Goal: Task Accomplishment & Management: Use online tool/utility

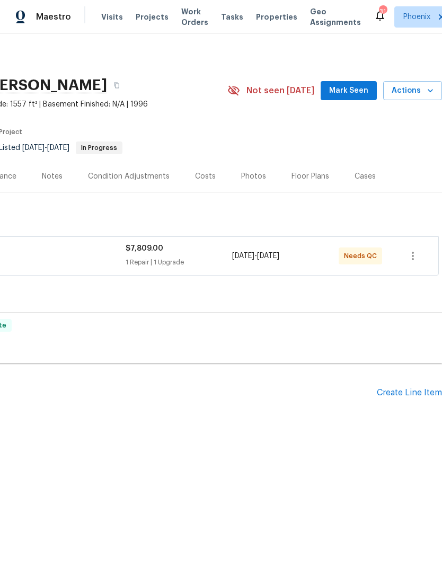
scroll to position [0, 157]
click at [417, 92] on span "Actions" at bounding box center [412, 90] width 42 height 13
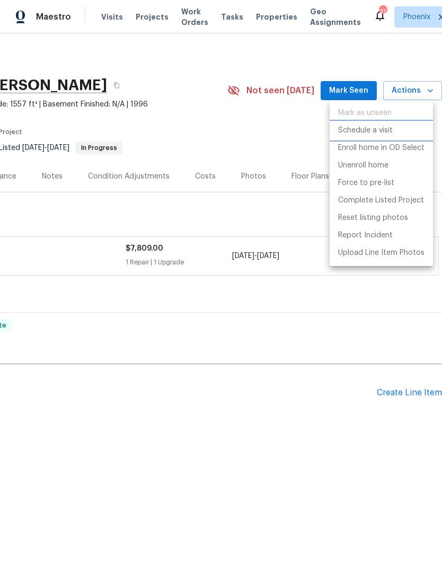
click at [386, 130] on p "Schedule a visit" at bounding box center [365, 130] width 55 height 11
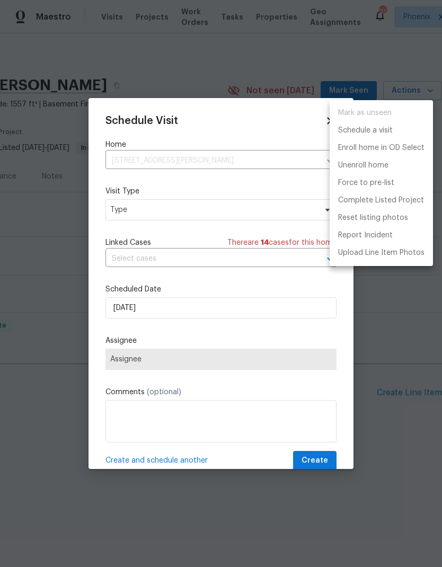
click at [279, 214] on div at bounding box center [221, 283] width 442 height 567
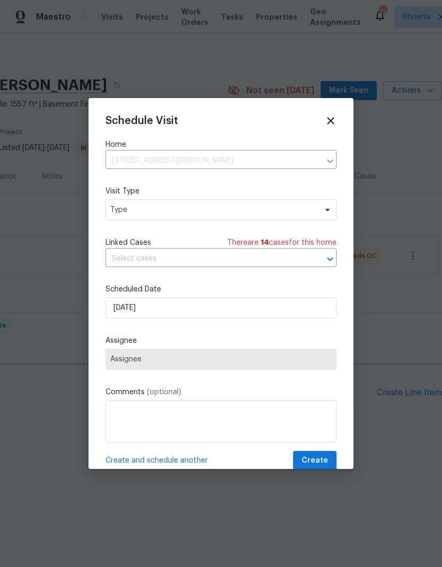
click at [259, 196] on label "Visit Type" at bounding box center [220, 191] width 231 height 11
click at [248, 217] on span "Type" at bounding box center [220, 209] width 231 height 21
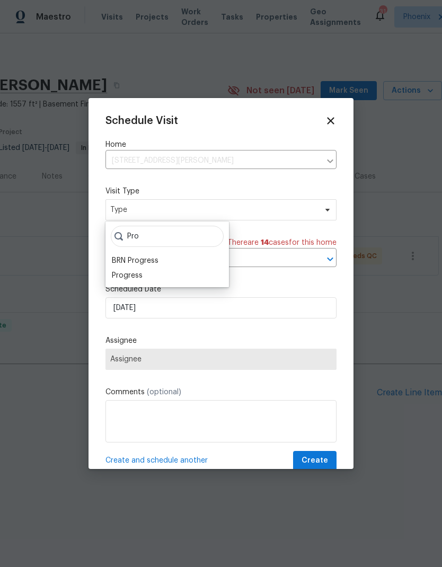
type input "Pro"
click at [123, 280] on div "Progress" at bounding box center [127, 275] width 31 height 11
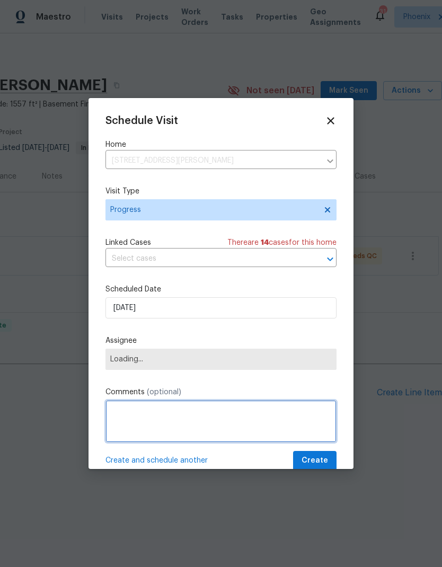
click at [269, 428] on textarea at bounding box center [220, 421] width 231 height 42
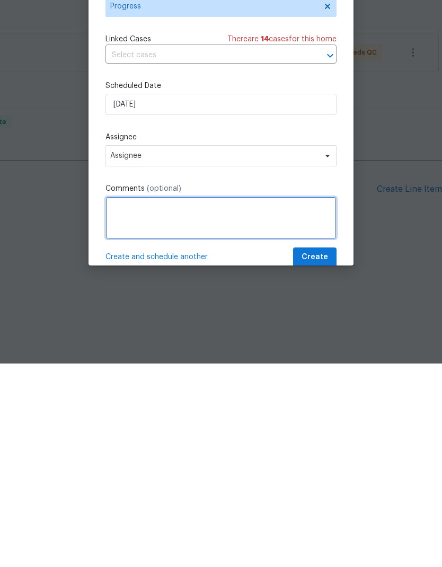
type textarea "Z"
type textarea "C"
type textarea "Qc flooring and shoot photos if ready"
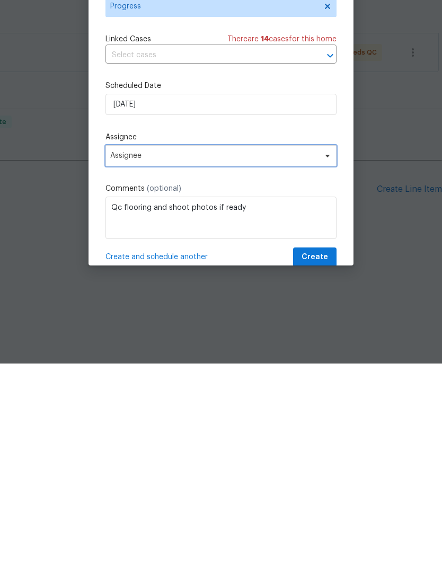
click at [265, 355] on span "Assignee" at bounding box center [214, 359] width 208 height 8
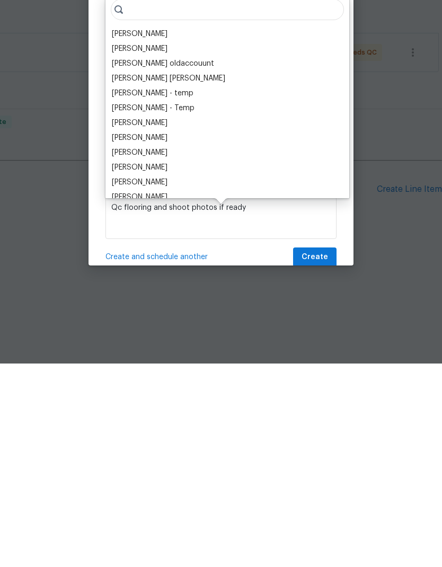
click at [153, 232] on div "[PERSON_NAME]" at bounding box center [140, 237] width 56 height 11
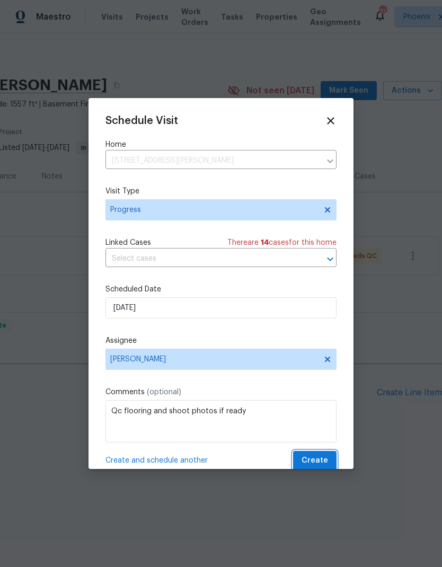
click at [330, 459] on button "Create" at bounding box center [314, 461] width 43 height 20
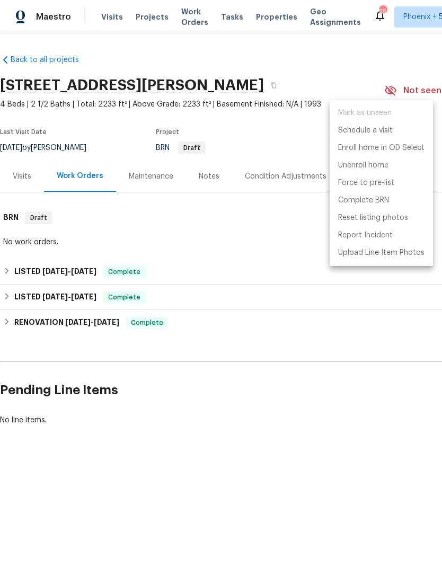
scroll to position [0, 157]
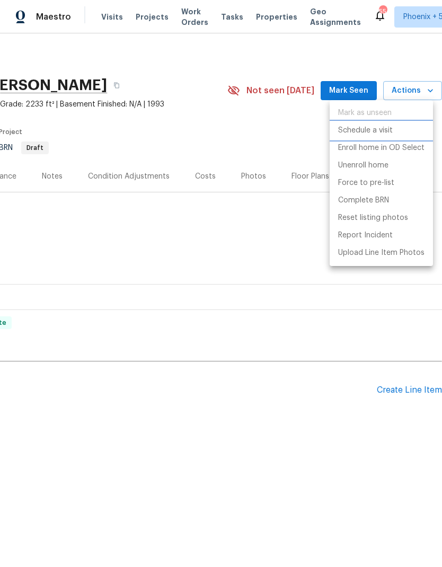
click at [383, 133] on p "Schedule a visit" at bounding box center [365, 130] width 55 height 11
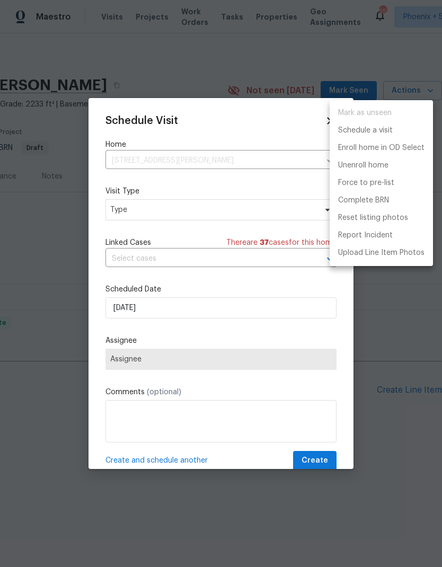
click at [386, 54] on div at bounding box center [221, 283] width 442 height 567
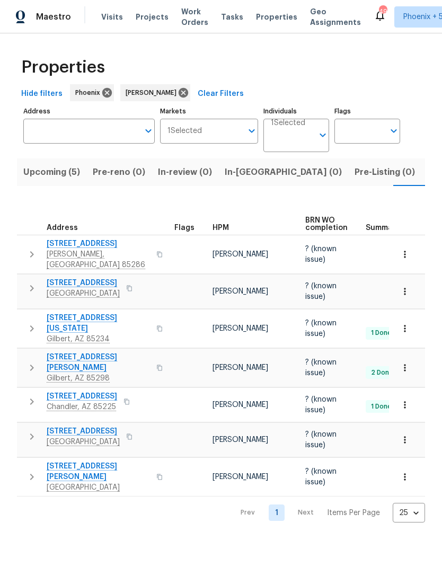
scroll to position [0, 20]
click at [123, 429] on button "button" at bounding box center [129, 436] width 13 height 15
click at [68, 426] on span "[STREET_ADDRESS]" at bounding box center [83, 431] width 73 height 11
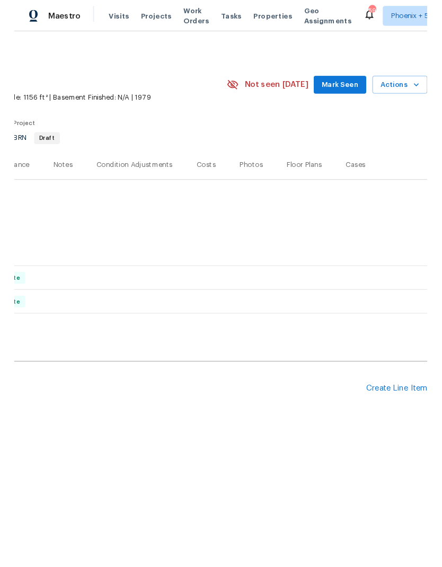
scroll to position [0, 157]
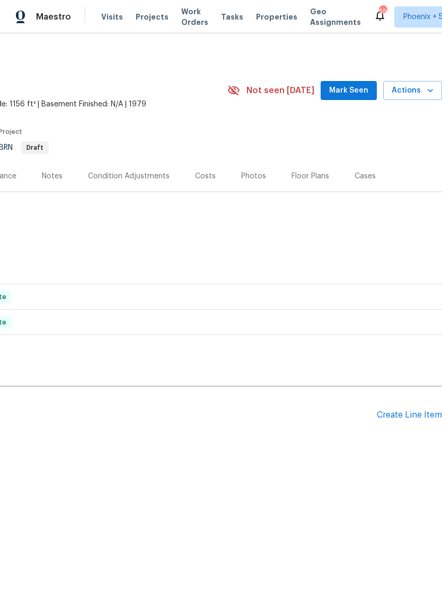
click at [420, 92] on span "Actions" at bounding box center [412, 90] width 42 height 13
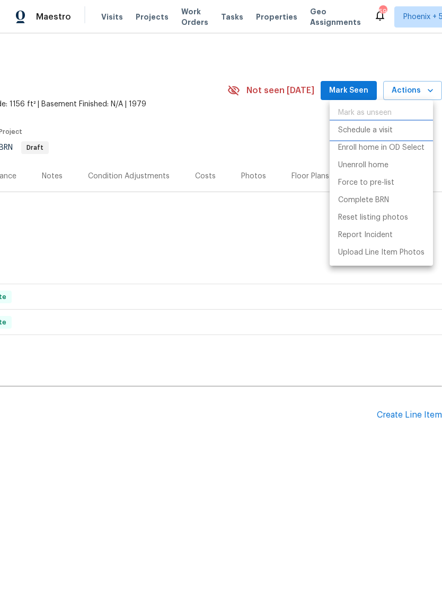
click at [387, 128] on p "Schedule a visit" at bounding box center [365, 130] width 55 height 11
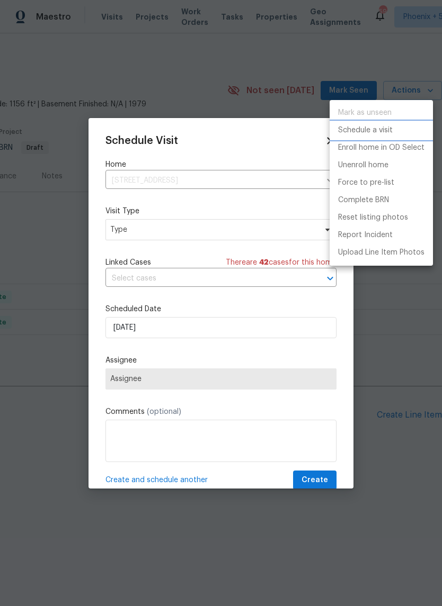
click at [383, 132] on p "Schedule a visit" at bounding box center [365, 130] width 55 height 11
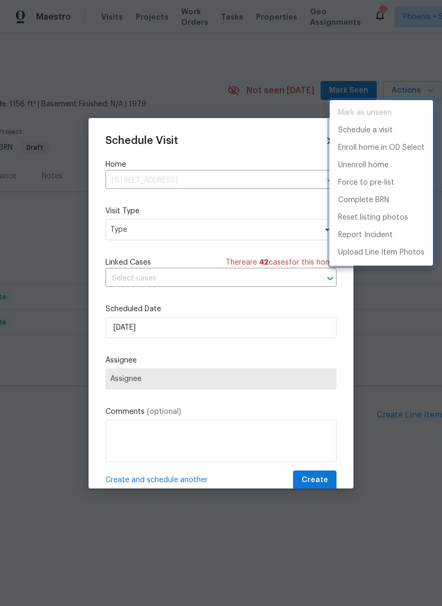
click at [379, 135] on p "Schedule a visit" at bounding box center [365, 130] width 55 height 11
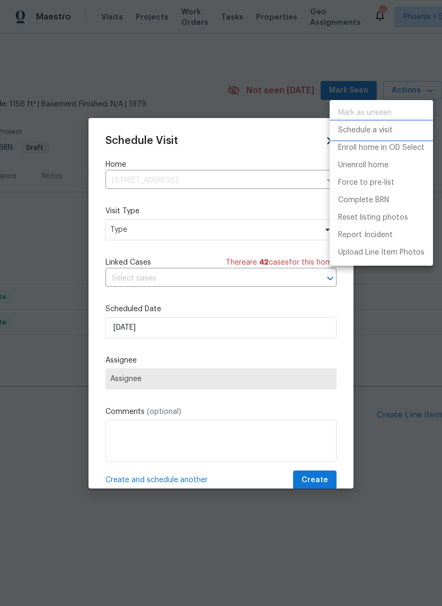
click at [372, 130] on p "Schedule a visit" at bounding box center [365, 130] width 55 height 11
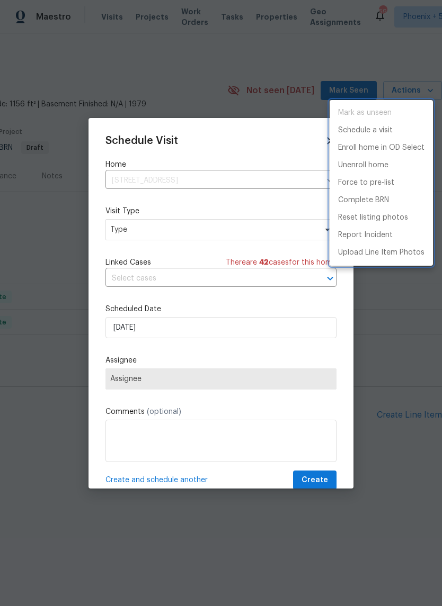
click at [233, 218] on div at bounding box center [221, 303] width 442 height 606
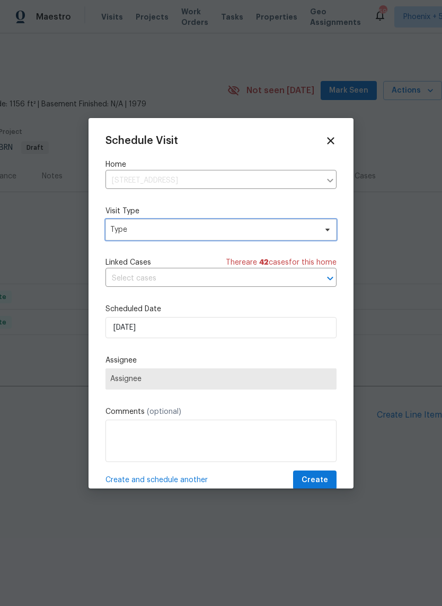
click at [243, 233] on span "Type" at bounding box center [213, 230] width 206 height 11
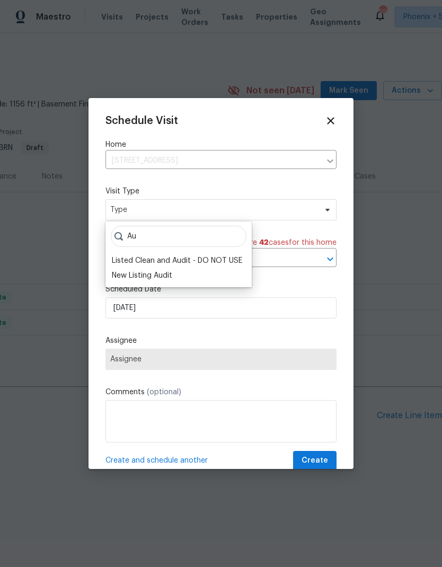
type input "A"
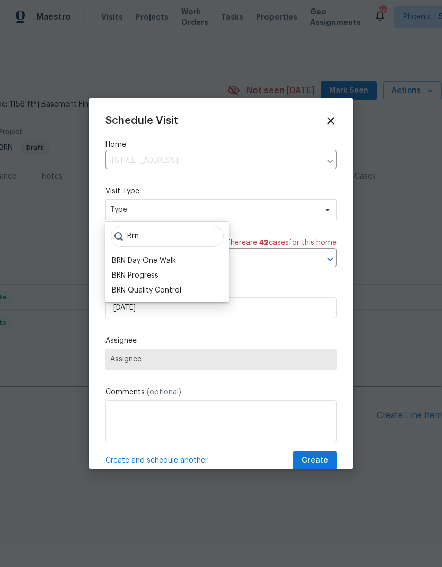
type input "Brn"
click at [145, 275] on div "BRN Progress" at bounding box center [135, 275] width 47 height 11
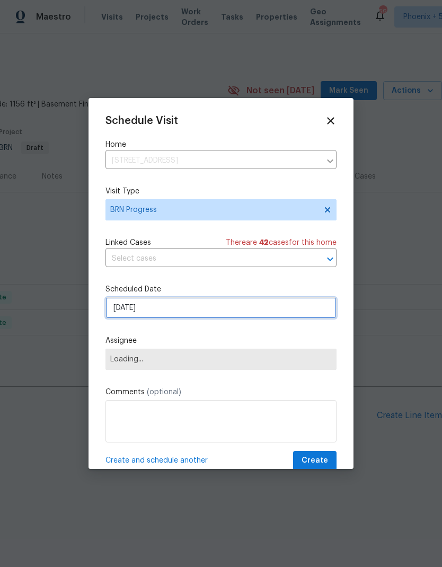
click at [243, 317] on input "9/22/2025" at bounding box center [220, 307] width 231 height 21
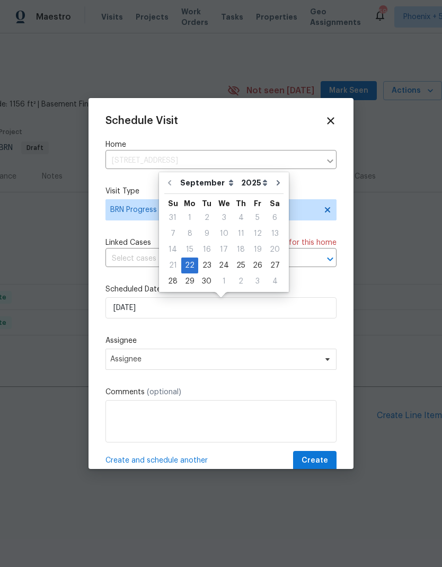
click at [239, 342] on label "Assignee" at bounding box center [220, 340] width 231 height 11
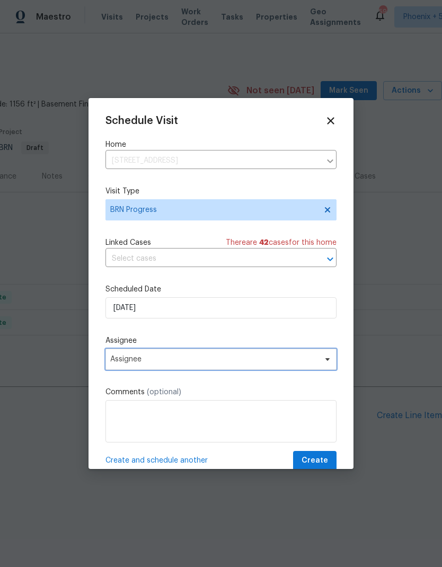
click at [234, 362] on span "Assignee" at bounding box center [214, 359] width 208 height 8
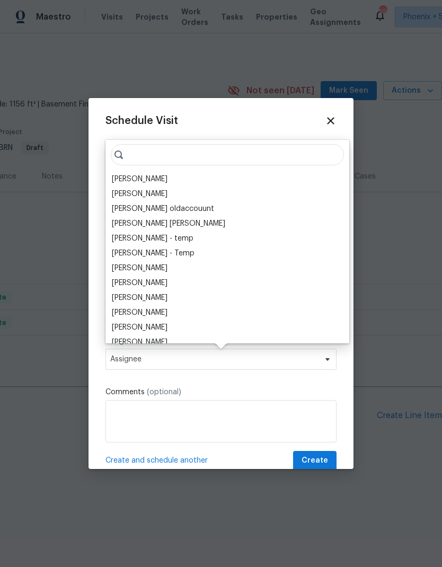
click at [148, 183] on div "[PERSON_NAME]" at bounding box center [140, 179] width 56 height 11
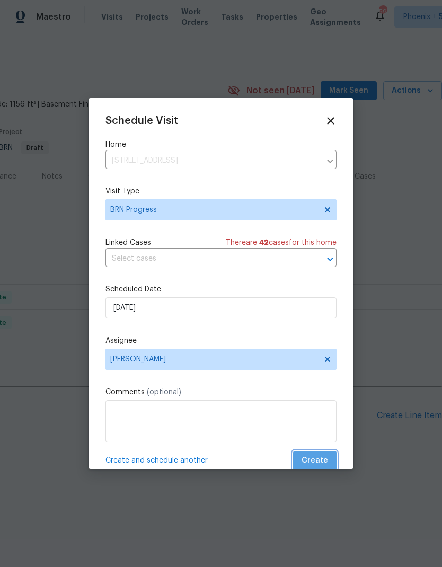
click at [330, 457] on button "Create" at bounding box center [314, 461] width 43 height 20
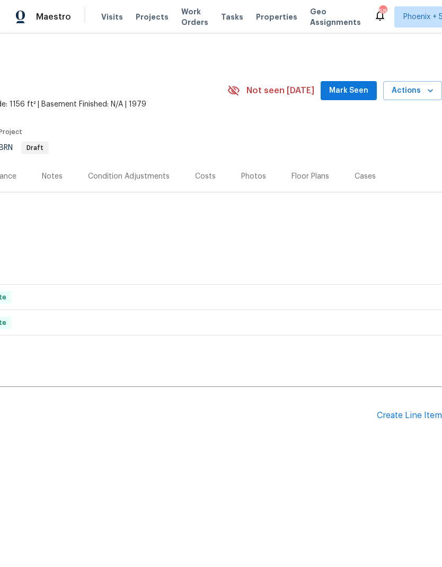
click at [184, 21] on span "Work Orders" at bounding box center [194, 16] width 27 height 21
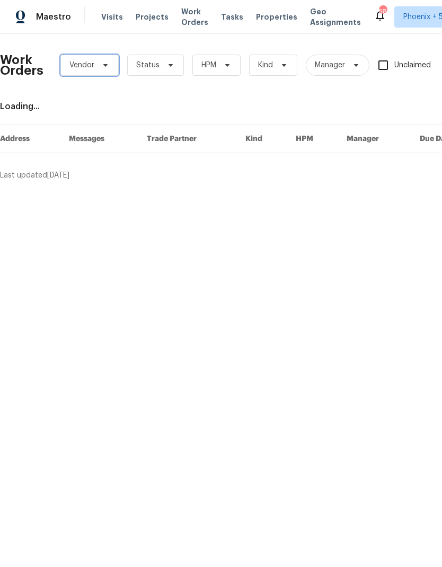
click at [67, 67] on span "Vendor" at bounding box center [89, 65] width 58 height 21
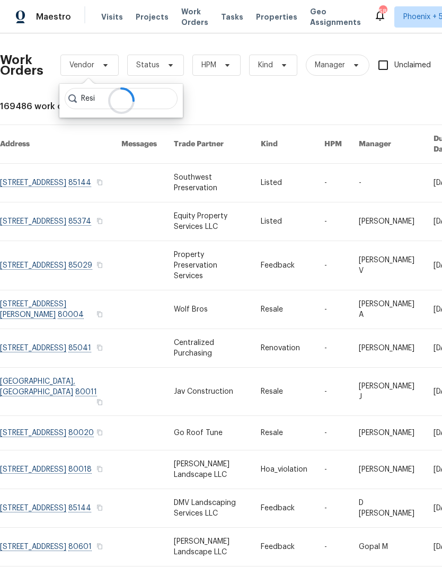
type input "Resi"
click at [38, 96] on div "Work Orders Vendor Status HPM Kind Manager Unclaimed ​ View Reno Index 169486 w…" at bounding box center [299, 318] width 598 height 552
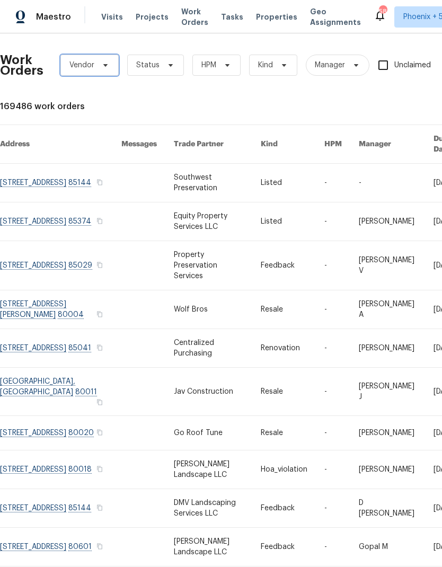
click at [85, 66] on span "Vendor" at bounding box center [81, 65] width 25 height 11
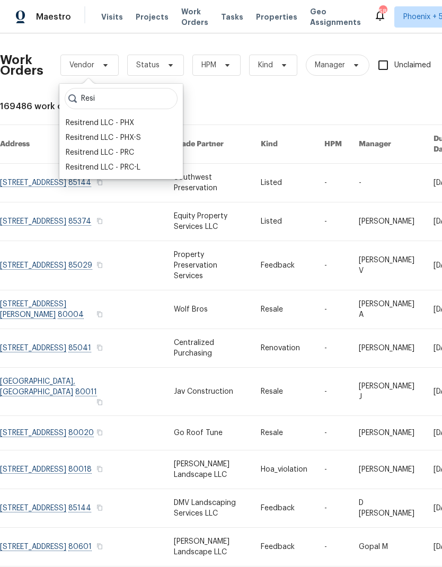
type input "Resi"
click at [79, 122] on div "Resitrend LLC - PHX" at bounding box center [100, 123] width 68 height 11
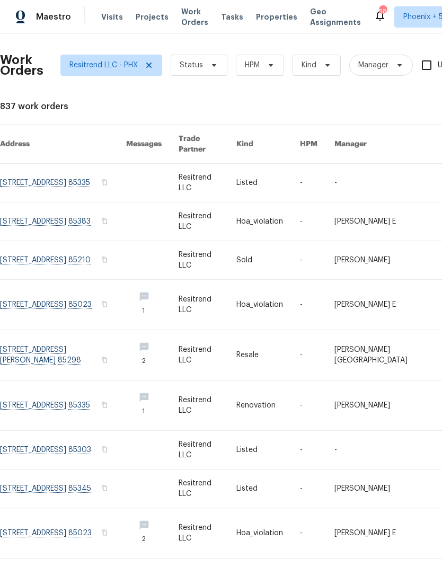
click at [49, 257] on link at bounding box center [63, 260] width 126 height 38
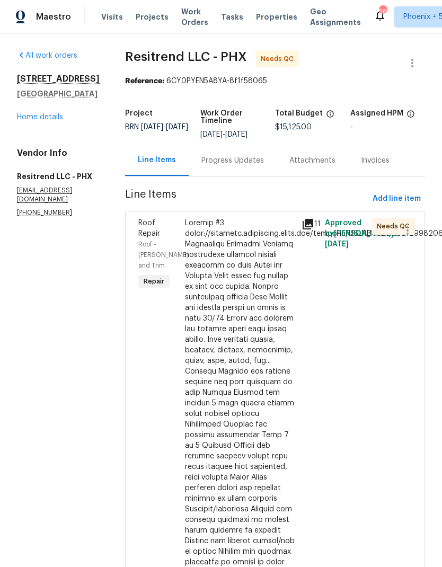
click at [305, 219] on icon at bounding box center [307, 224] width 11 height 11
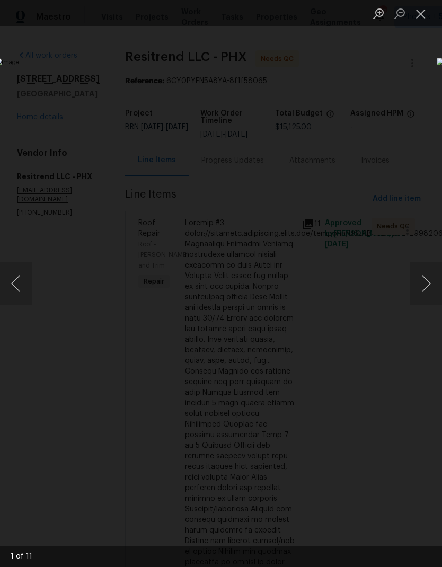
click at [415, 291] on button "Next image" at bounding box center [426, 283] width 32 height 42
click at [415, 289] on button "Next image" at bounding box center [426, 283] width 32 height 42
click at [418, 282] on button "Next image" at bounding box center [426, 283] width 32 height 42
click at [421, 281] on button "Next image" at bounding box center [426, 283] width 32 height 42
click at [423, 282] on button "Next image" at bounding box center [426, 283] width 32 height 42
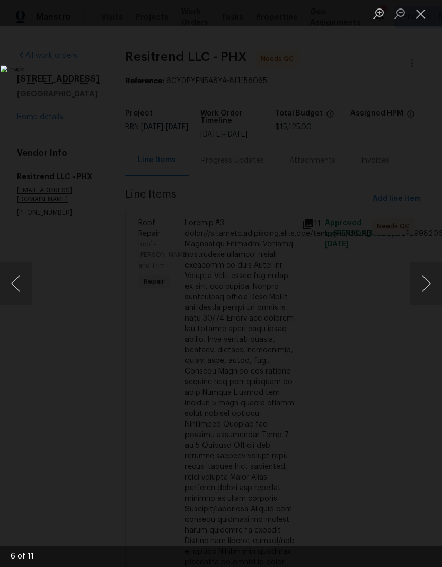
click at [422, 283] on button "Next image" at bounding box center [426, 283] width 32 height 42
click at [425, 278] on button "Next image" at bounding box center [426, 283] width 32 height 42
click at [425, 280] on button "Next image" at bounding box center [426, 283] width 32 height 42
click at [424, 279] on button "Next image" at bounding box center [426, 283] width 32 height 42
click at [423, 287] on button "Next image" at bounding box center [426, 283] width 32 height 42
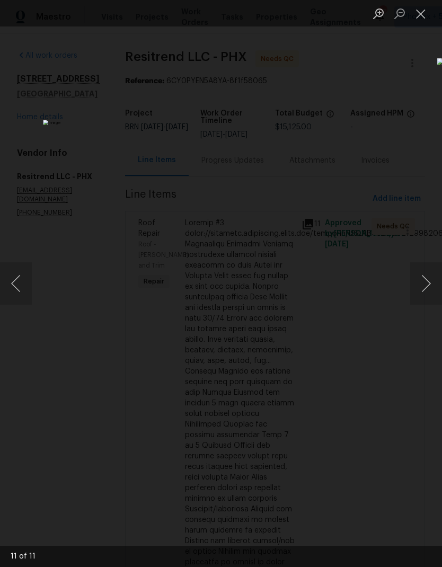
click at [424, 287] on button "Next image" at bounding box center [426, 283] width 32 height 42
click at [425, 285] on button "Next image" at bounding box center [426, 283] width 32 height 42
click at [424, 287] on button "Next image" at bounding box center [426, 283] width 32 height 42
click at [11, 285] on button "Previous image" at bounding box center [16, 283] width 32 height 42
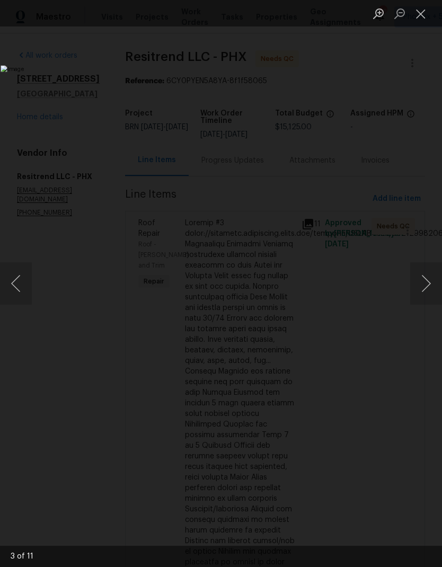
click at [431, 276] on button "Next image" at bounding box center [426, 283] width 32 height 42
click at [423, 283] on button "Next image" at bounding box center [426, 283] width 32 height 42
click at [421, 282] on button "Next image" at bounding box center [426, 283] width 32 height 42
click at [420, 280] on button "Next image" at bounding box center [426, 283] width 32 height 42
click at [423, 278] on button "Next image" at bounding box center [426, 283] width 32 height 42
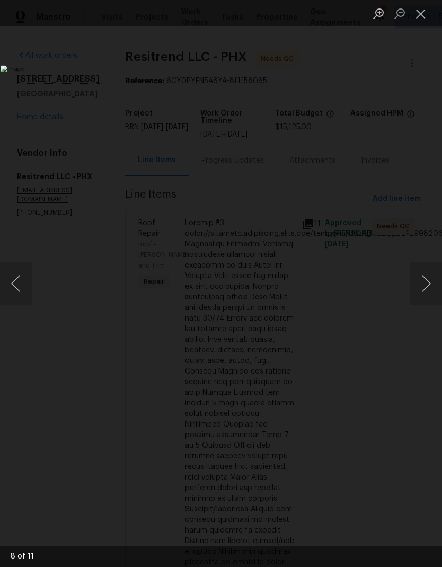
click at [424, 278] on button "Next image" at bounding box center [426, 283] width 32 height 42
click at [423, 280] on button "Next image" at bounding box center [426, 283] width 32 height 42
click at [425, 278] on button "Next image" at bounding box center [426, 283] width 32 height 42
click at [424, 8] on button "Close lightbox" at bounding box center [420, 13] width 21 height 19
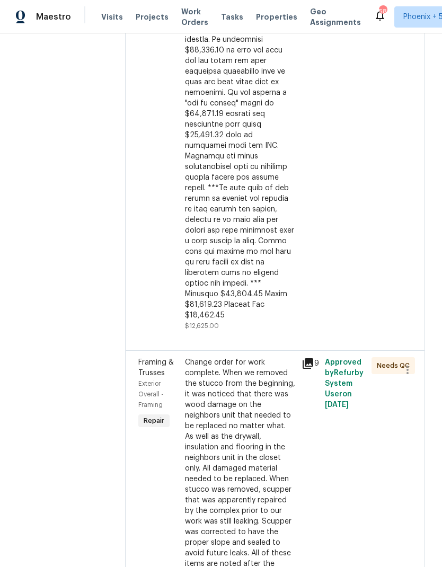
scroll to position [628, 0]
click at [307, 357] on icon at bounding box center [307, 363] width 13 height 13
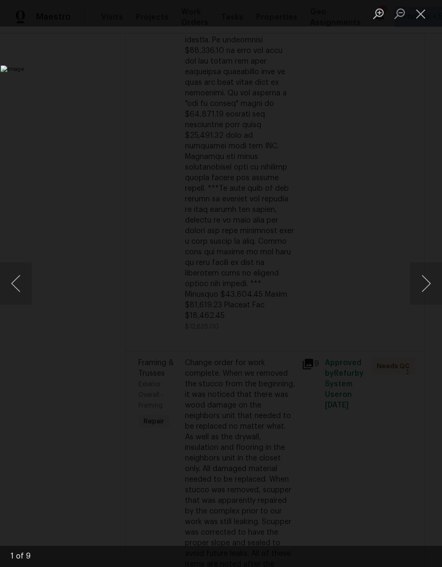
click at [431, 292] on button "Next image" at bounding box center [426, 283] width 32 height 42
click at [426, 289] on button "Next image" at bounding box center [426, 283] width 32 height 42
click at [425, 296] on button "Next image" at bounding box center [426, 283] width 32 height 42
click at [426, 292] on button "Next image" at bounding box center [426, 283] width 32 height 42
click at [427, 292] on button "Next image" at bounding box center [426, 283] width 32 height 42
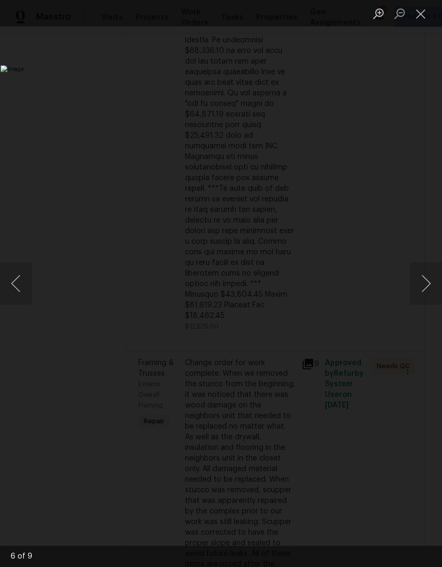
click at [427, 293] on button "Next image" at bounding box center [426, 283] width 32 height 42
click at [427, 289] on button "Next image" at bounding box center [426, 283] width 32 height 42
click at [430, 8] on button "Close lightbox" at bounding box center [420, 13] width 21 height 19
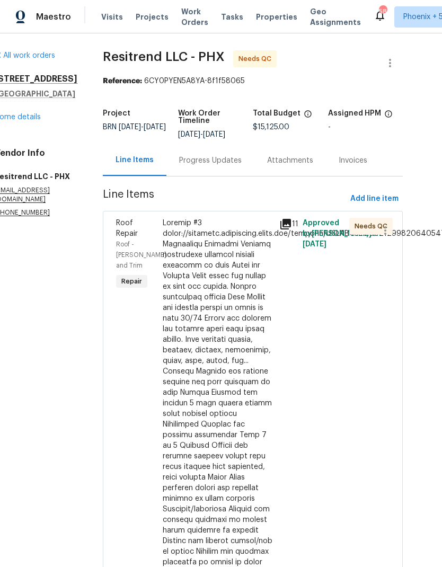
scroll to position [0, 22]
click at [32, 119] on div "715 S Extension Rd Unit 14 Mesa, AZ 85210 Home details" at bounding box center [36, 98] width 83 height 49
click at [38, 121] on link "Home details" at bounding box center [18, 116] width 46 height 7
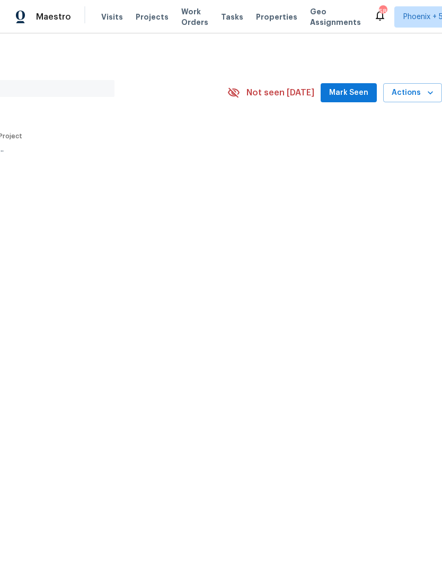
scroll to position [0, 157]
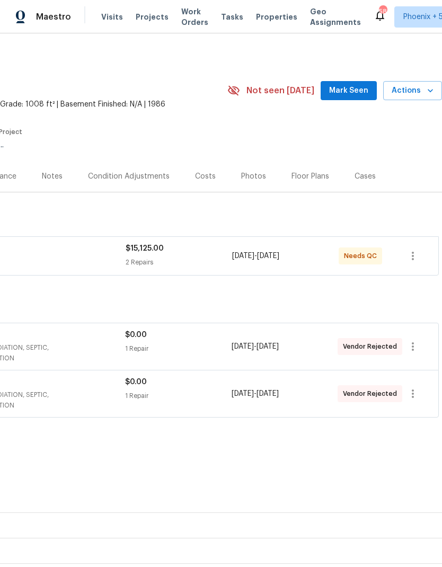
click at [426, 95] on icon "button" at bounding box center [430, 90] width 11 height 11
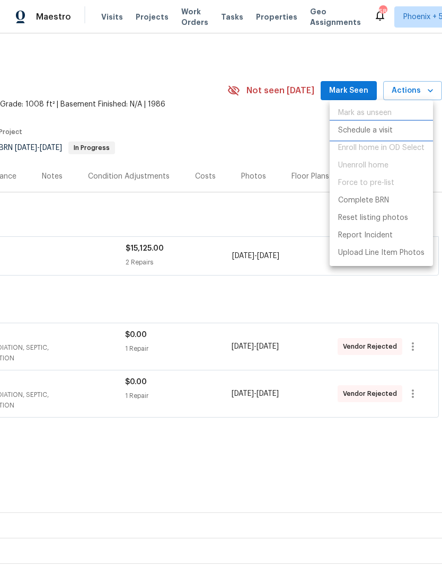
click at [387, 130] on p "Schedule a visit" at bounding box center [365, 130] width 55 height 11
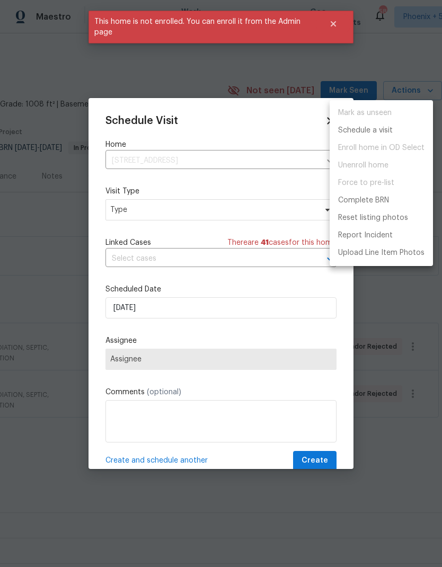
click at [247, 212] on div at bounding box center [221, 283] width 442 height 567
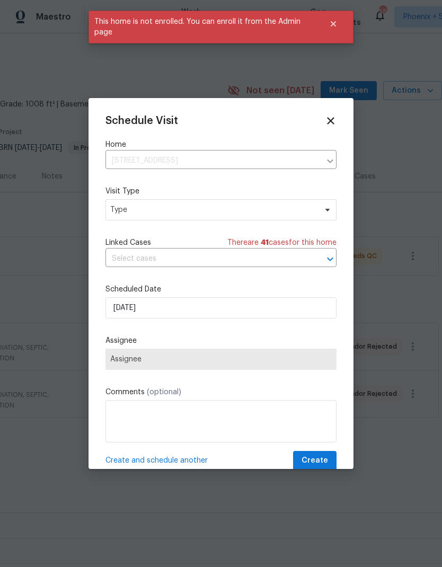
scroll to position [0, 0]
click at [317, 209] on span "Type" at bounding box center [220, 209] width 231 height 21
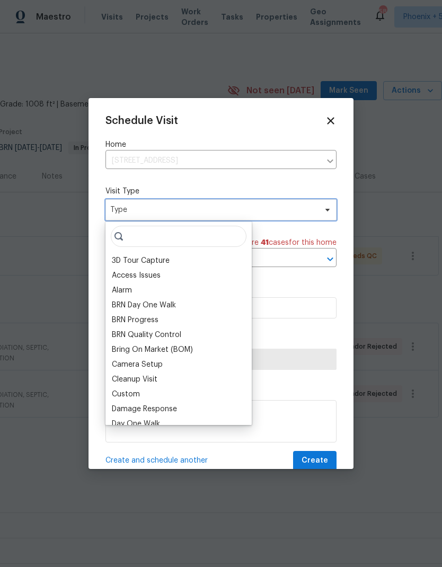
click at [328, 209] on icon at bounding box center [327, 209] width 8 height 8
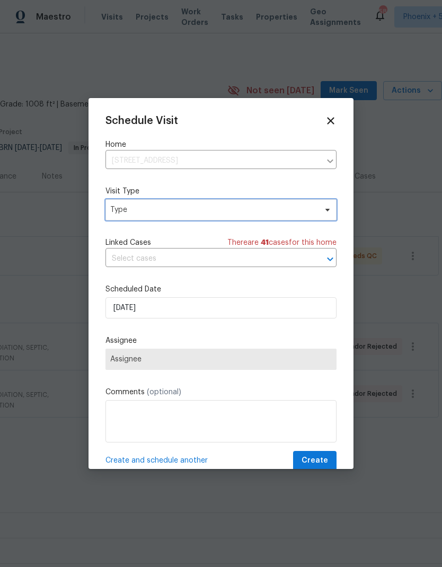
click at [324, 208] on icon at bounding box center [327, 209] width 8 height 8
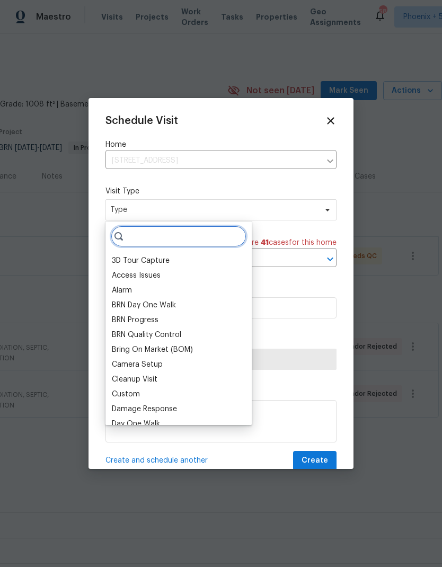
click at [223, 233] on input "search" at bounding box center [179, 236] width 136 height 21
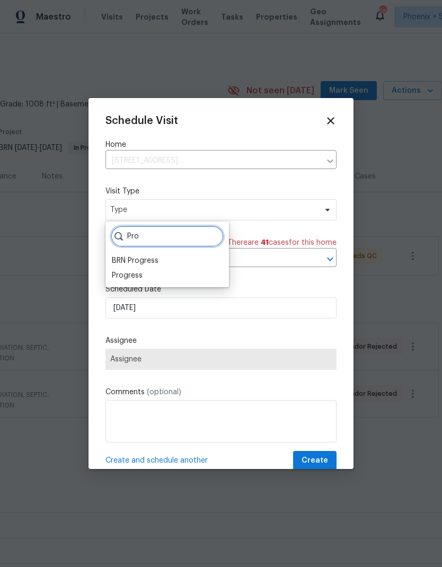
type input "Pro"
click at [125, 275] on div "Progress" at bounding box center [127, 275] width 31 height 11
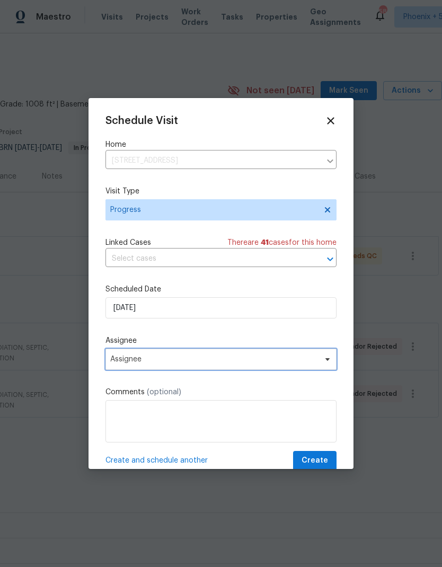
click at [129, 361] on span "Assignee" at bounding box center [214, 359] width 208 height 8
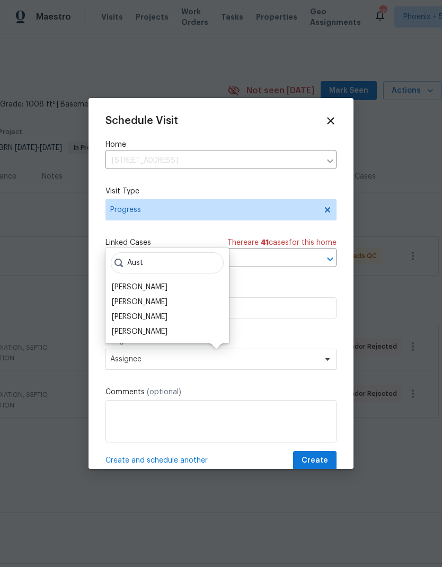
type input "Aust"
click at [124, 288] on div "[PERSON_NAME]" at bounding box center [140, 287] width 56 height 11
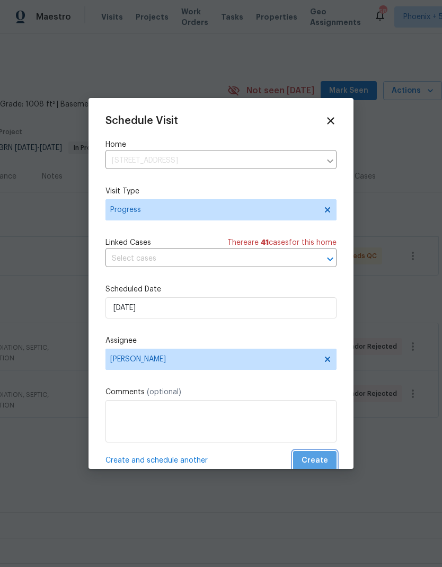
click at [328, 457] on button "Create" at bounding box center [314, 461] width 43 height 20
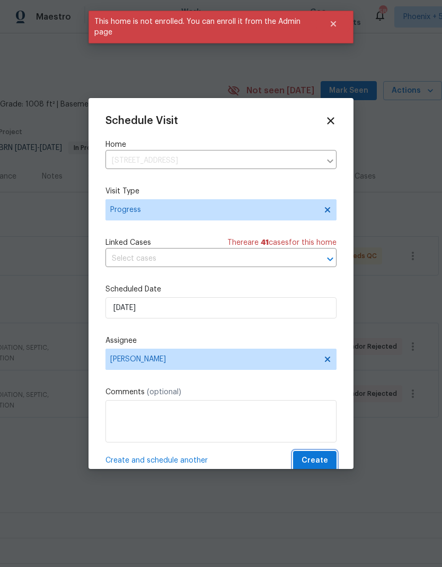
click at [327, 463] on span "Create" at bounding box center [314, 460] width 26 height 13
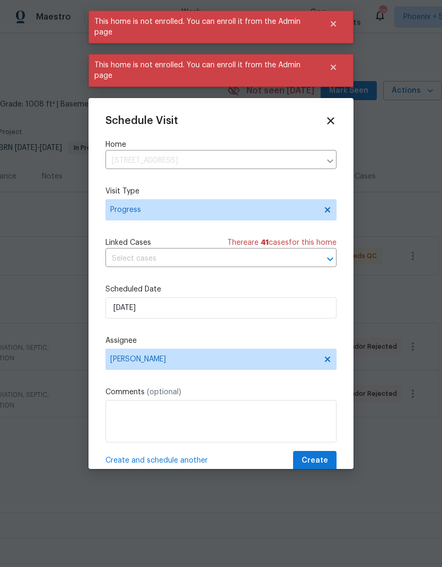
click at [388, 410] on div at bounding box center [221, 283] width 442 height 567
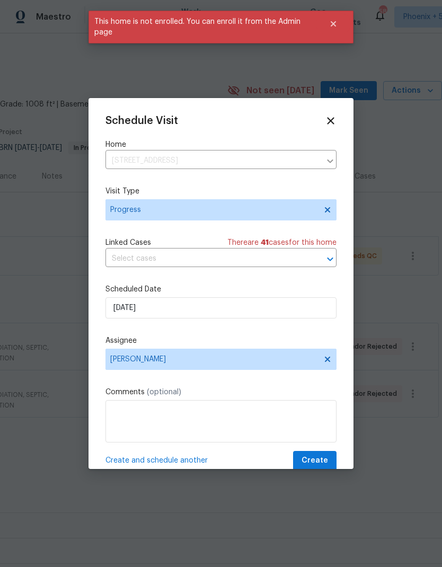
click at [334, 122] on icon at bounding box center [331, 121] width 12 height 12
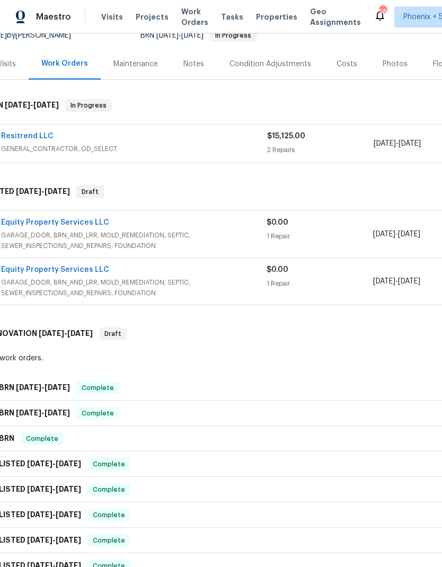
scroll to position [109, 15]
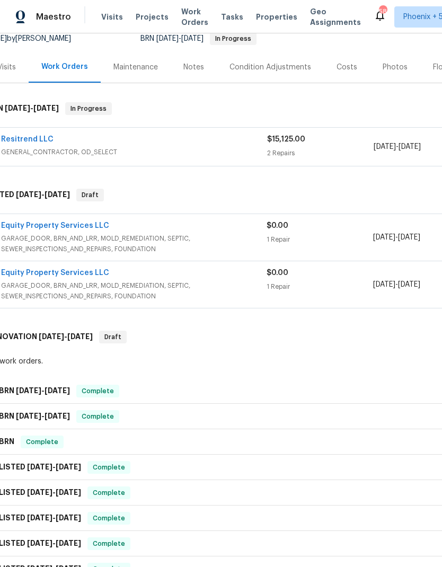
click at [30, 136] on link "Resitrend LLC" at bounding box center [27, 139] width 52 height 7
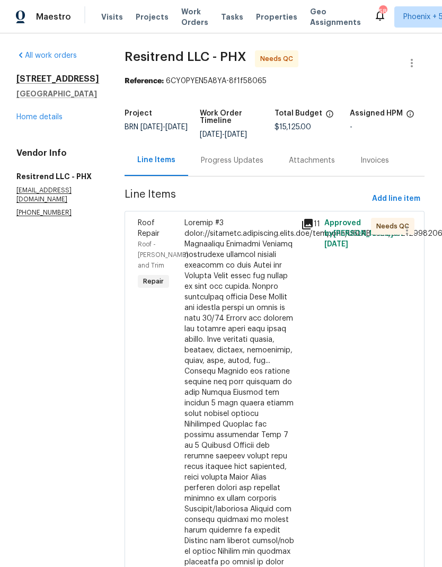
scroll to position [0, 1]
click at [28, 121] on link "Home details" at bounding box center [39, 116] width 46 height 7
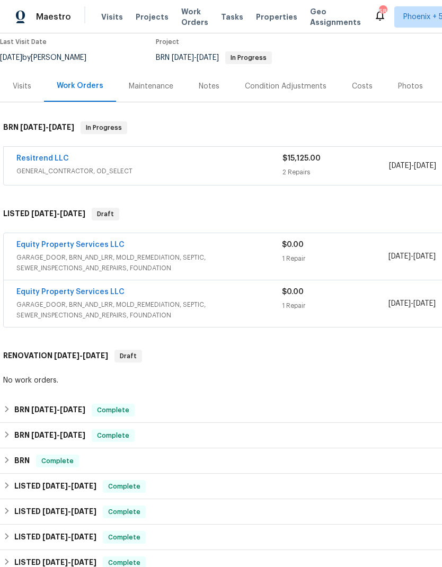
scroll to position [91, 0]
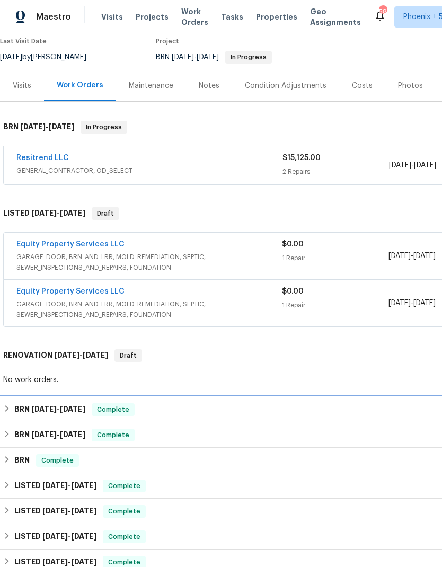
click at [29, 414] on h6 "BRN 7/16/25 - 8/27/25" at bounding box center [49, 409] width 71 height 13
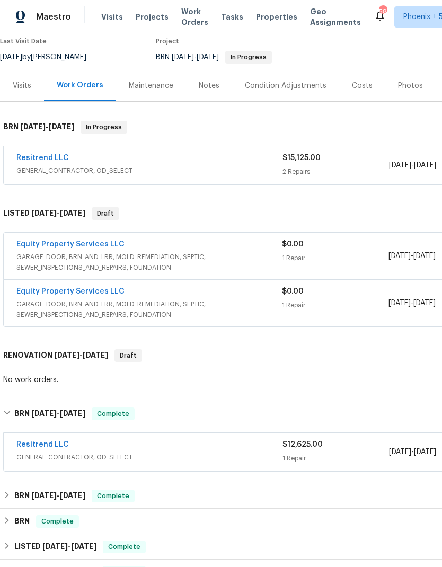
click at [34, 446] on link "Resitrend LLC" at bounding box center [42, 444] width 52 height 7
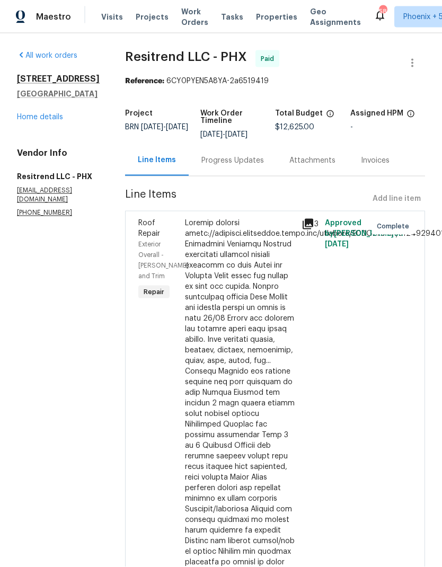
scroll to position [42, 0]
click at [311, 219] on icon at bounding box center [307, 224] width 11 height 11
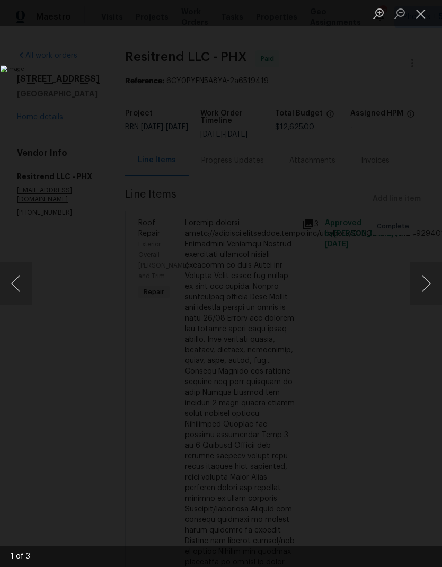
click at [425, 290] on button "Next image" at bounding box center [426, 283] width 32 height 42
click at [423, 288] on button "Next image" at bounding box center [426, 283] width 32 height 42
click at [423, 13] on button "Close lightbox" at bounding box center [420, 13] width 21 height 19
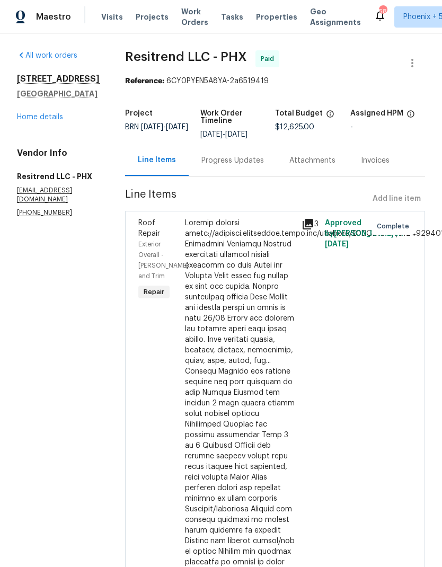
click at [33, 113] on link "Home details" at bounding box center [40, 116] width 46 height 7
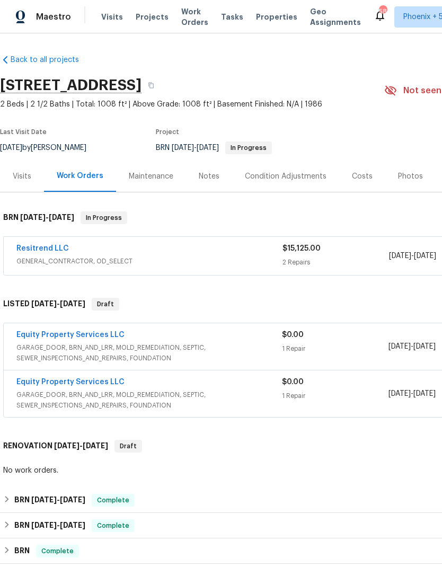
click at [36, 245] on link "Resitrend LLC" at bounding box center [42, 248] width 52 height 7
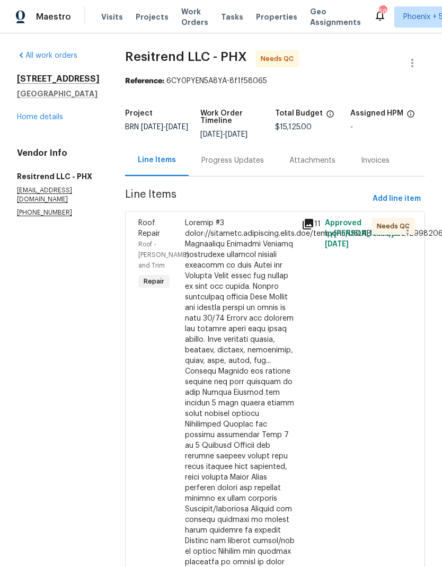
click at [305, 226] on icon at bounding box center [307, 224] width 13 height 13
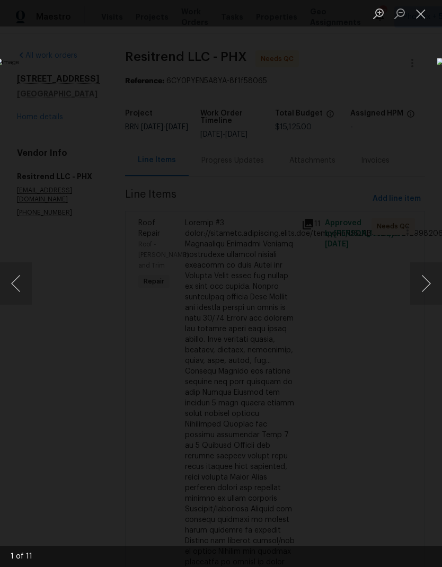
click at [428, 10] on button "Close lightbox" at bounding box center [420, 13] width 21 height 19
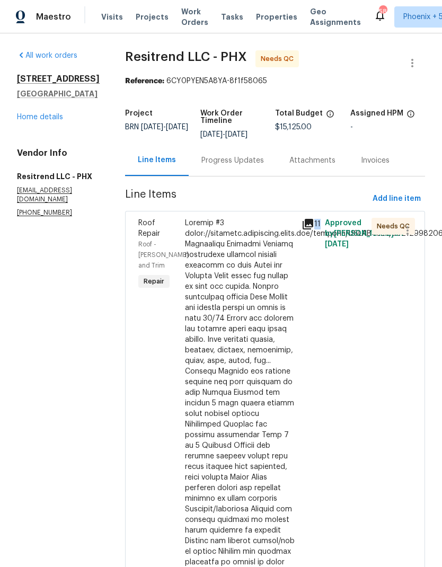
click at [416, 148] on div "Line Items Progress Updates Attachments Invoices" at bounding box center [275, 161] width 300 height 32
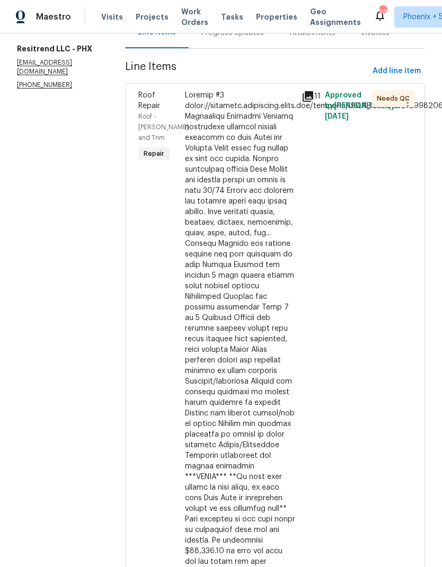
scroll to position [128, 0]
click at [249, 330] on div at bounding box center [240, 455] width 110 height 731
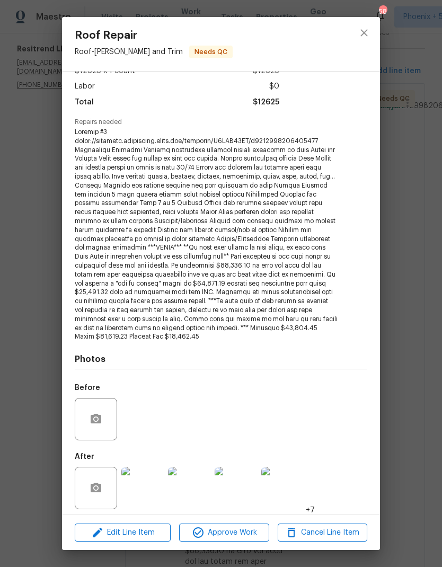
scroll to position [66, 0]
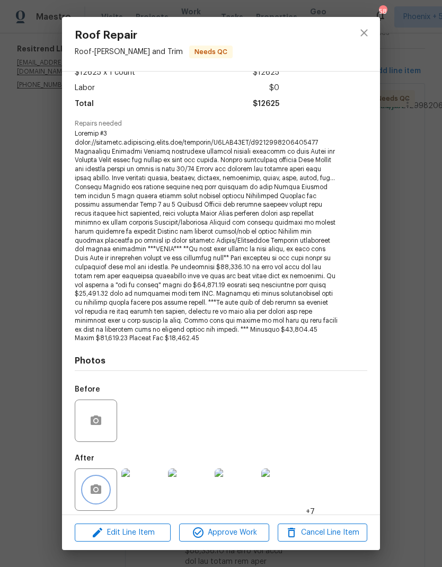
click at [93, 477] on button "button" at bounding box center [95, 489] width 25 height 25
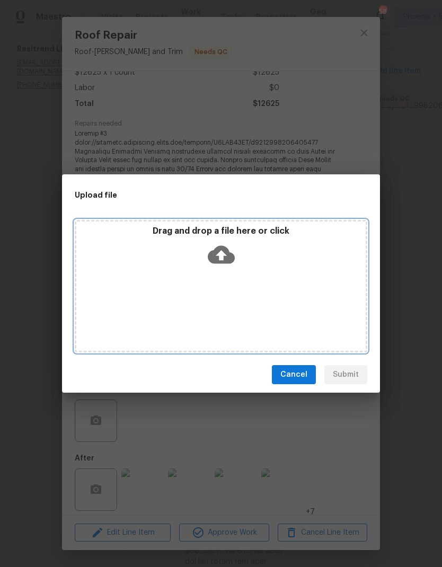
click at [226, 257] on icon at bounding box center [221, 255] width 27 height 18
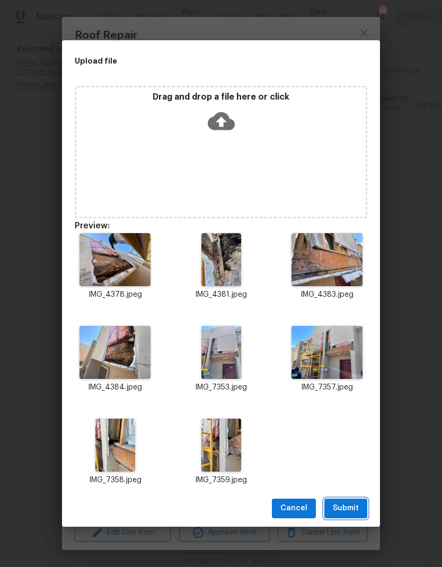
click at [355, 507] on span "Submit" at bounding box center [346, 508] width 26 height 13
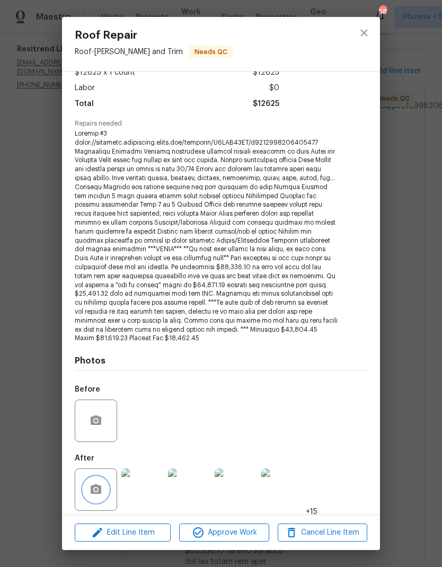
click at [96, 488] on icon "button" at bounding box center [96, 489] width 13 height 13
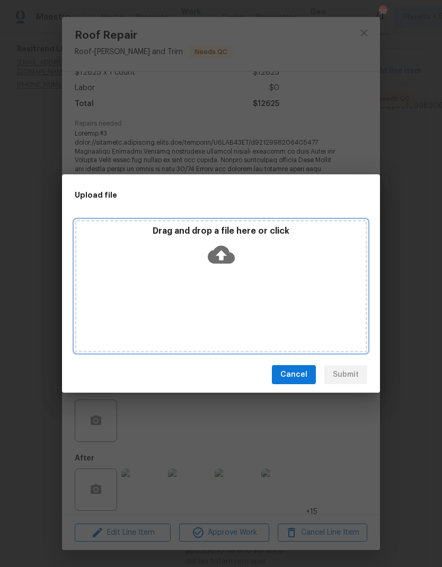
click at [232, 257] on icon at bounding box center [221, 255] width 27 height 18
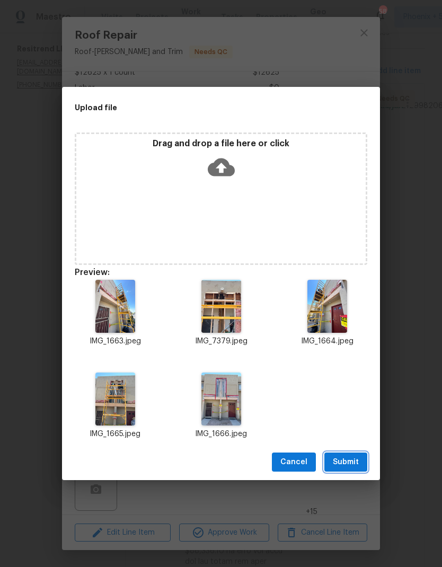
click at [351, 460] on span "Submit" at bounding box center [346, 461] width 26 height 13
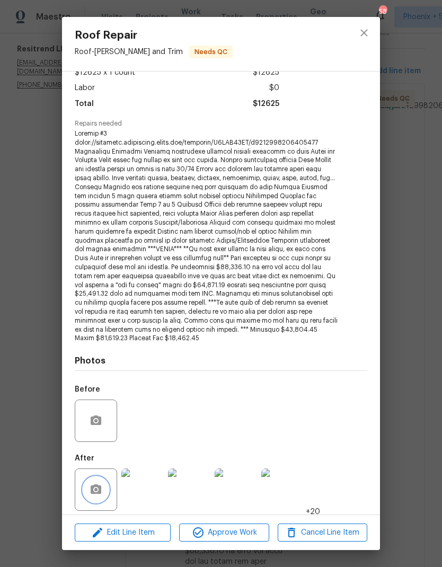
click at [101, 485] on icon "button" at bounding box center [96, 489] width 11 height 10
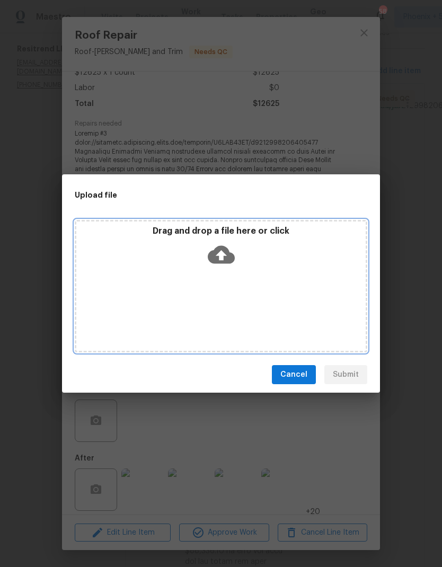
click at [228, 264] on icon at bounding box center [221, 254] width 27 height 27
click at [221, 256] on icon at bounding box center [221, 254] width 27 height 27
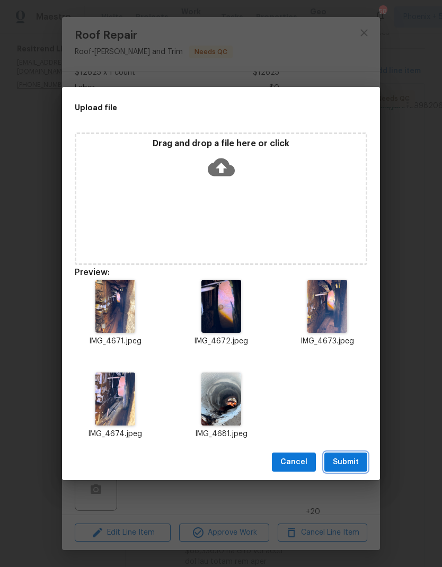
click at [357, 457] on span "Submit" at bounding box center [346, 461] width 26 height 13
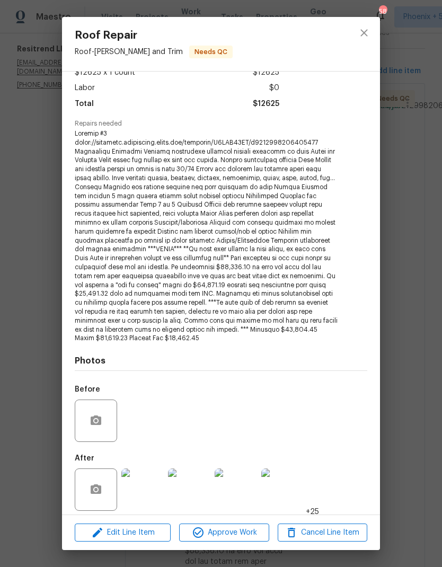
click at [411, 435] on div "Roof Repair Roof - Eaves and Trim Needs QC Vendor Resitrend LLC Account Categor…" at bounding box center [221, 283] width 442 height 567
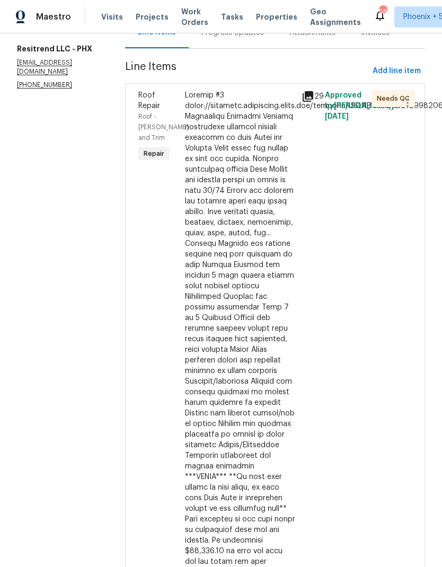
click at [305, 97] on icon at bounding box center [307, 96] width 13 height 13
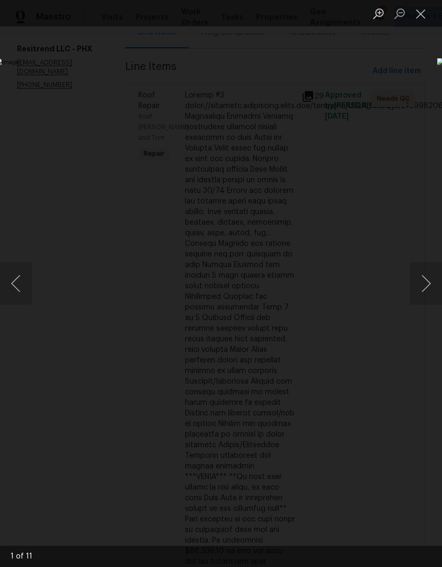
click at [418, 17] on button "Close lightbox" at bounding box center [420, 13] width 21 height 19
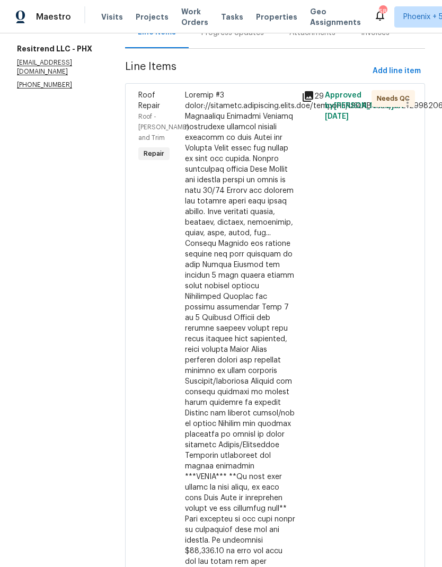
click at [306, 90] on icon at bounding box center [307, 96] width 13 height 13
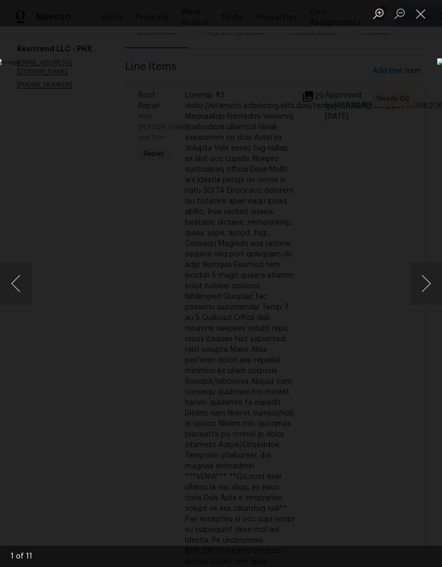
click at [424, 19] on button "Close lightbox" at bounding box center [420, 13] width 21 height 19
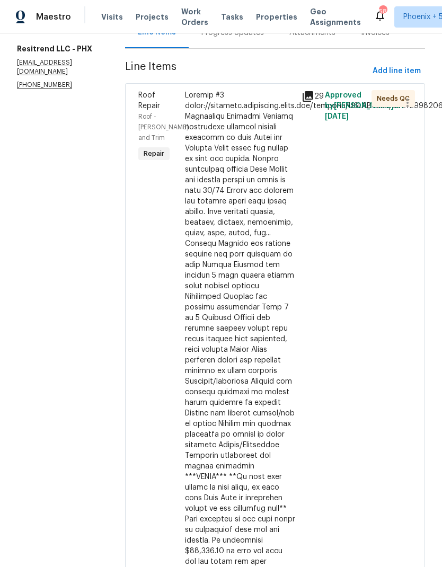
click at [233, 290] on div at bounding box center [240, 455] width 110 height 731
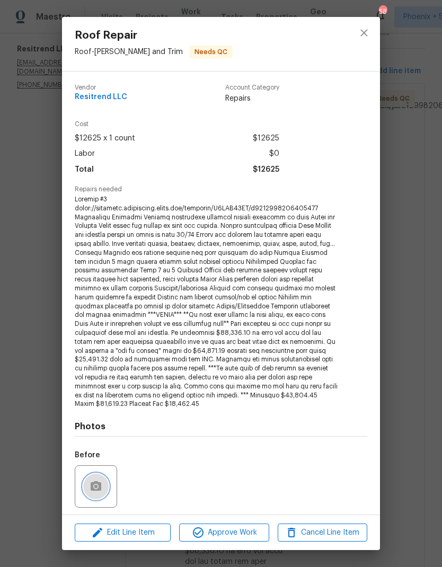
click at [101, 489] on button "button" at bounding box center [95, 485] width 25 height 25
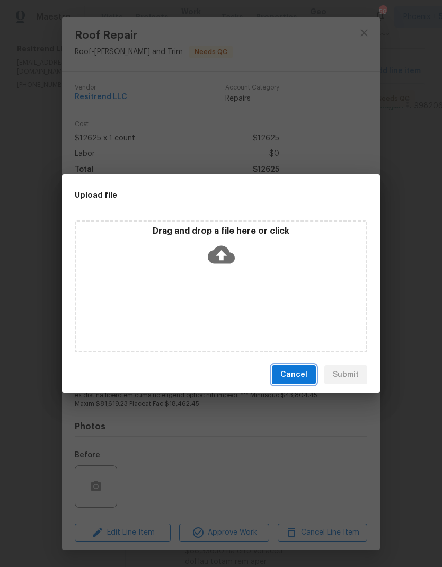
click at [299, 372] on span "Cancel" at bounding box center [293, 374] width 27 height 13
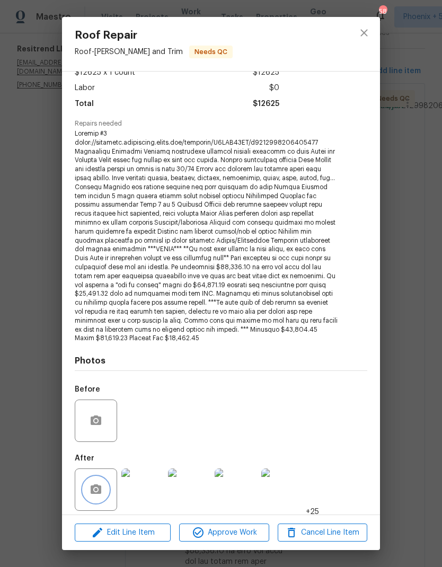
click at [87, 490] on button "button" at bounding box center [95, 489] width 25 height 25
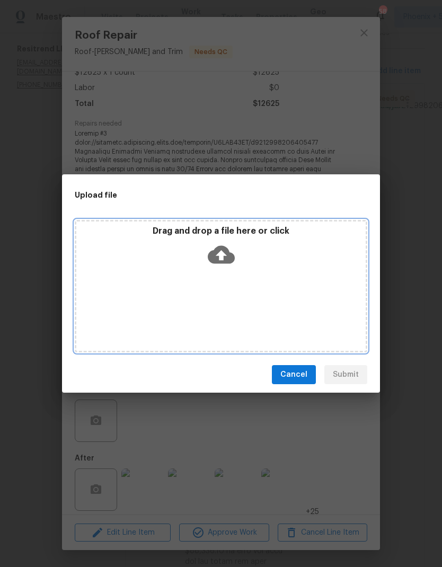
click at [228, 250] on icon at bounding box center [221, 255] width 27 height 18
click at [224, 259] on icon at bounding box center [221, 255] width 27 height 18
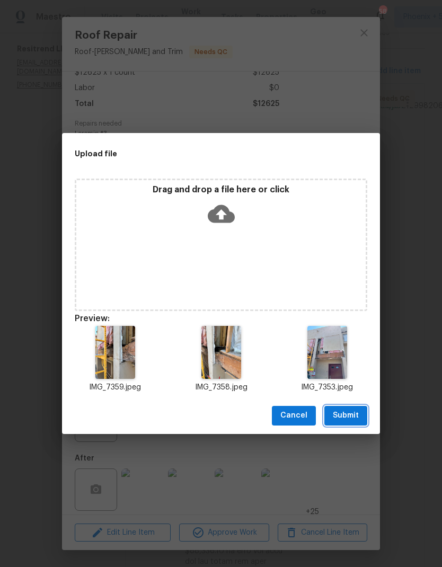
click at [345, 412] on span "Submit" at bounding box center [346, 415] width 26 height 13
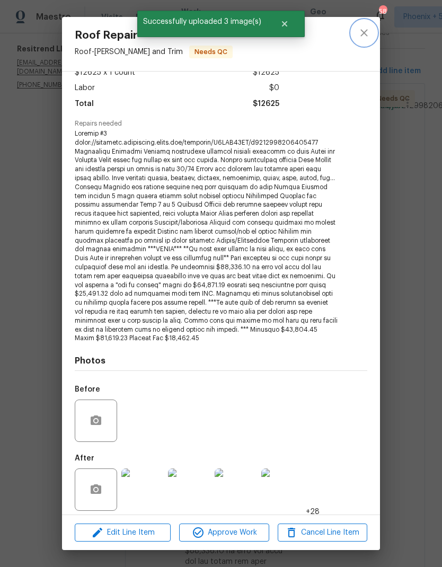
click at [366, 35] on icon "close" at bounding box center [363, 32] width 7 height 7
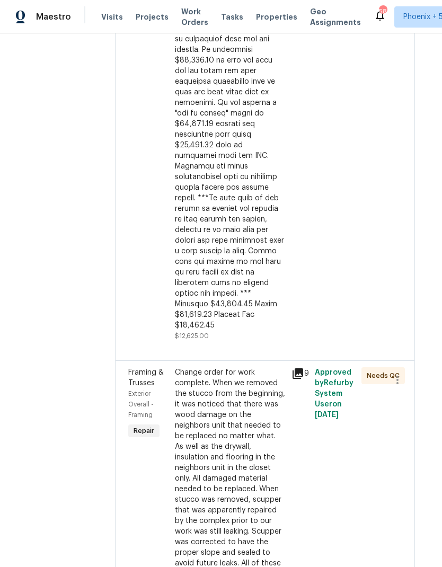
scroll to position [618, 10]
click at [298, 368] on icon at bounding box center [297, 374] width 13 height 13
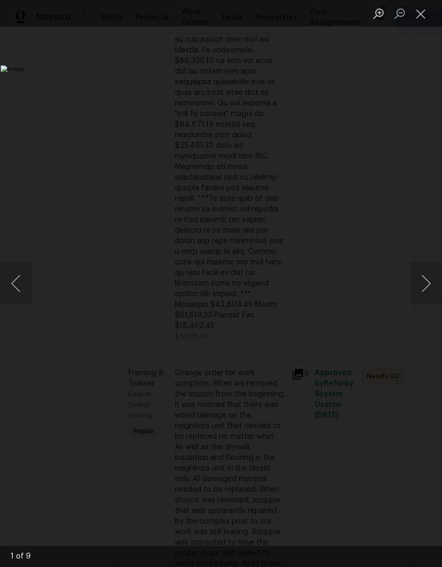
click at [427, 10] on button "Close lightbox" at bounding box center [420, 13] width 21 height 19
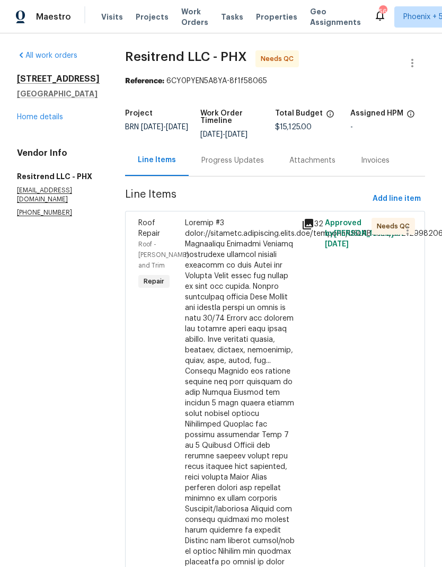
scroll to position [0, 0]
click at [309, 226] on icon at bounding box center [307, 224] width 13 height 13
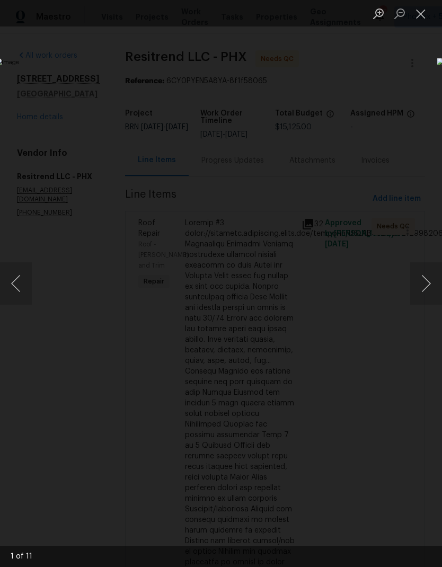
click at [424, 7] on button "Close lightbox" at bounding box center [420, 13] width 21 height 19
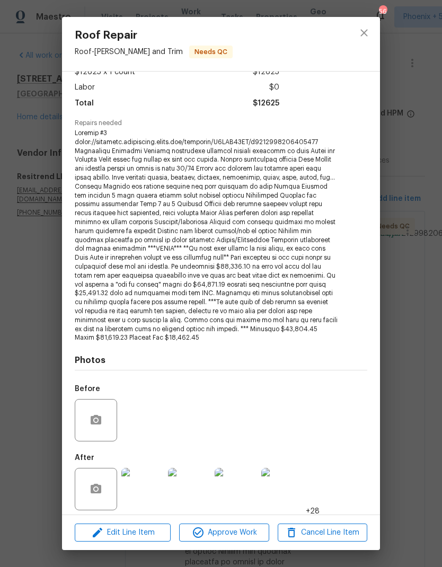
scroll to position [66, 0]
click at [103, 482] on button "button" at bounding box center [95, 489] width 25 height 25
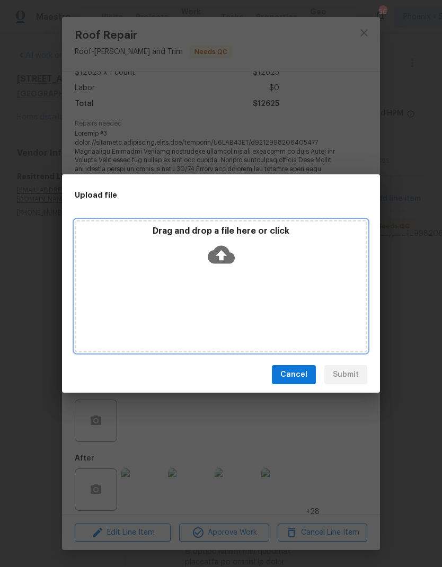
click at [228, 258] on icon at bounding box center [221, 255] width 27 height 18
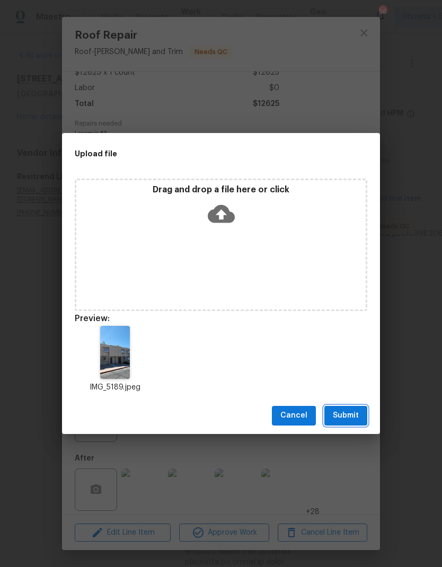
click at [351, 414] on span "Submit" at bounding box center [346, 415] width 26 height 13
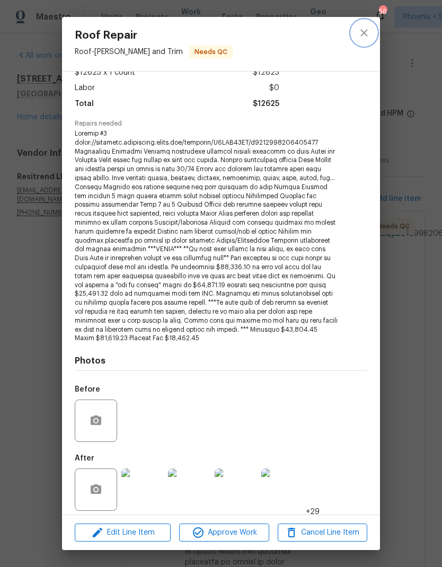
click at [369, 23] on button "close" at bounding box center [363, 32] width 25 height 25
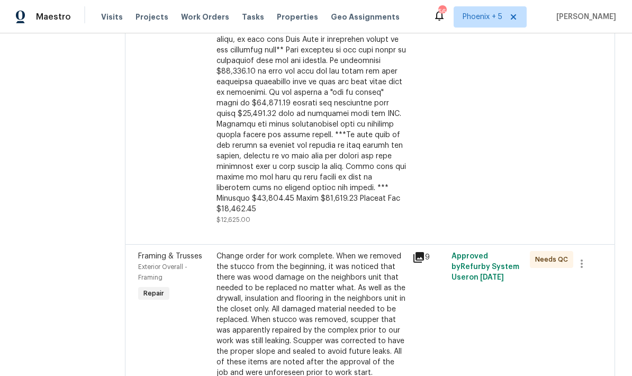
scroll to position [408, 0]
click at [418, 252] on icon at bounding box center [419, 258] width 13 height 13
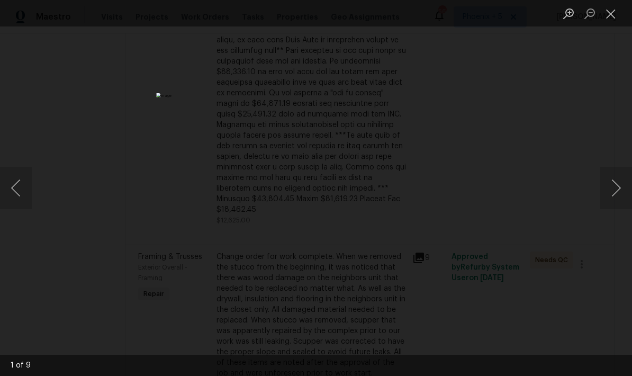
click at [441, 195] on button "Next image" at bounding box center [617, 188] width 32 height 42
click at [441, 194] on button "Next image" at bounding box center [617, 188] width 32 height 42
click at [441, 186] on button "Next image" at bounding box center [617, 188] width 32 height 42
click at [441, 184] on button "Next image" at bounding box center [617, 188] width 32 height 42
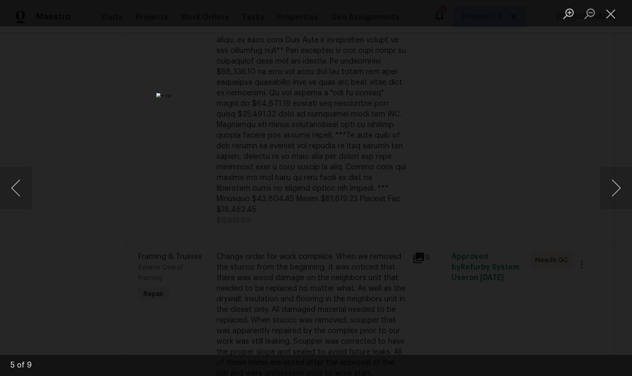
click at [441, 187] on button "Next image" at bounding box center [617, 188] width 32 height 42
click at [441, 17] on button "Close lightbox" at bounding box center [611, 13] width 21 height 19
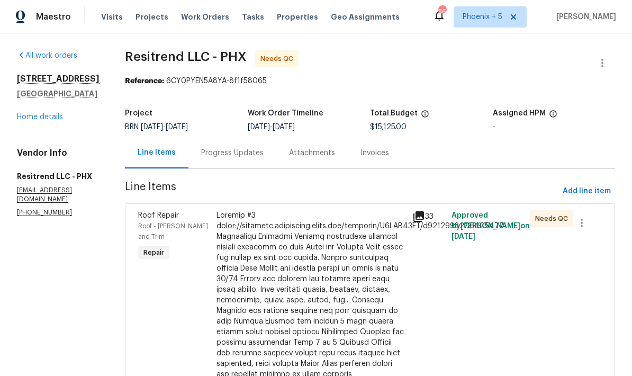
scroll to position [0, 0]
